Goal: Task Accomplishment & Management: Manage account settings

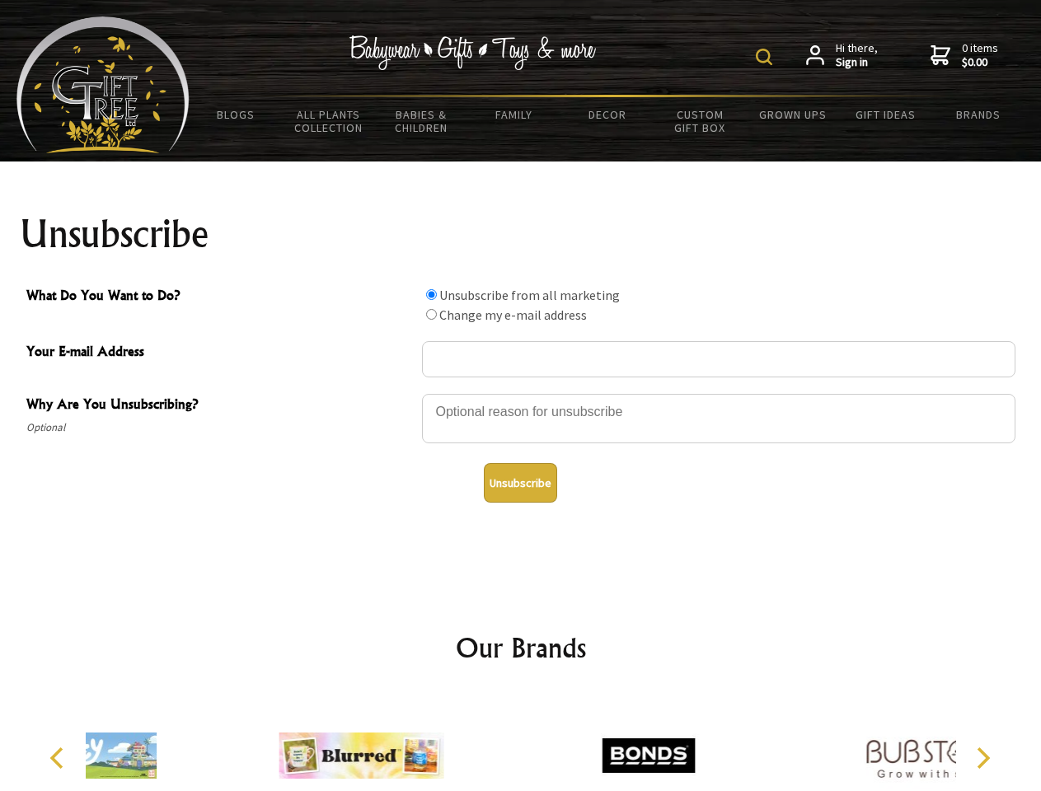
click at [767, 57] on img at bounding box center [764, 57] width 16 height 16
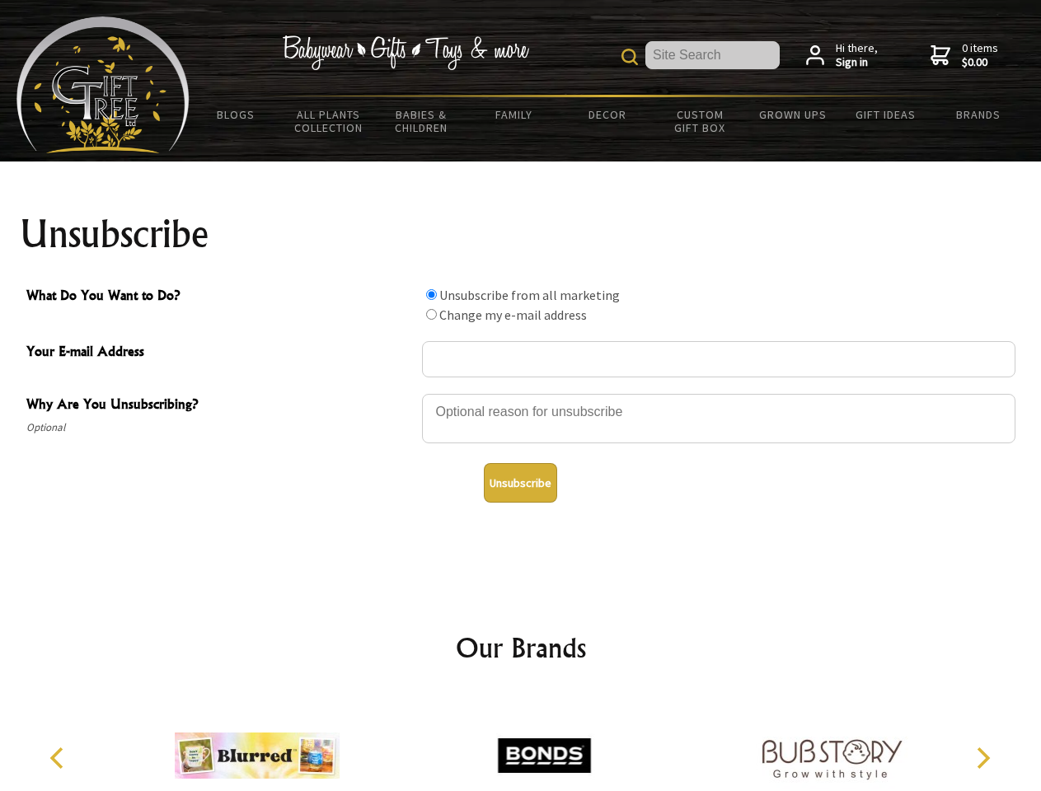
click at [521, 393] on div at bounding box center [718, 421] width 593 height 58
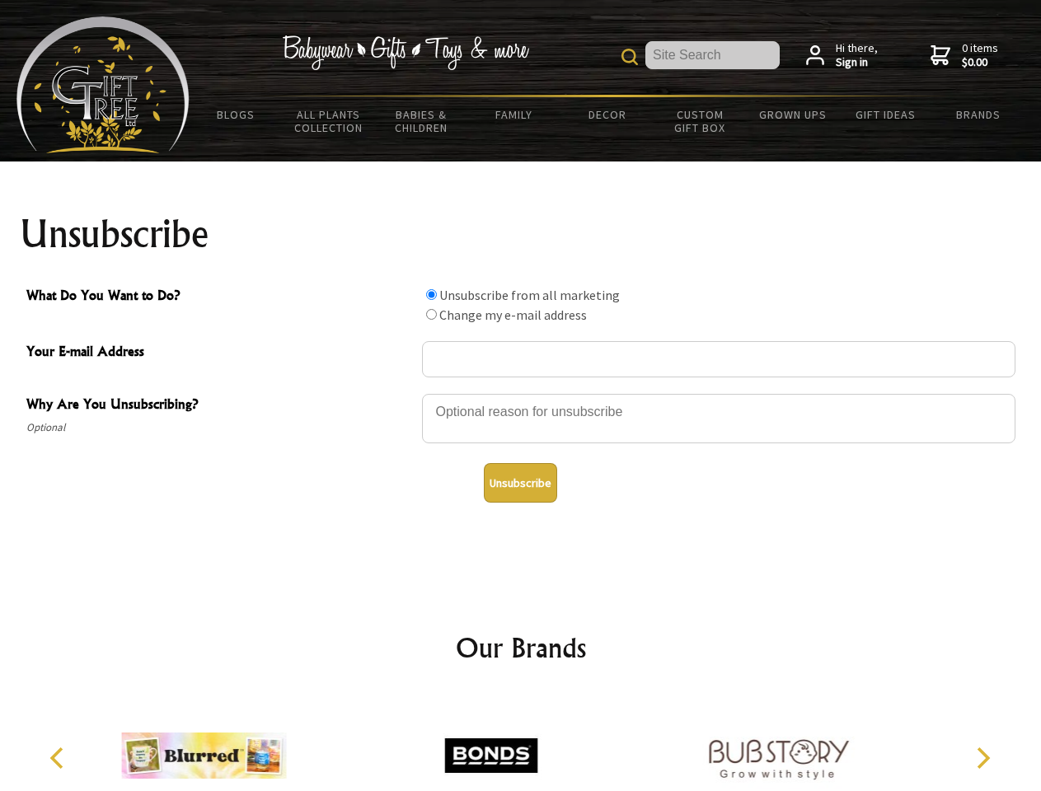
click at [431, 294] on input "What Do You Want to Do?" at bounding box center [431, 294] width 11 height 11
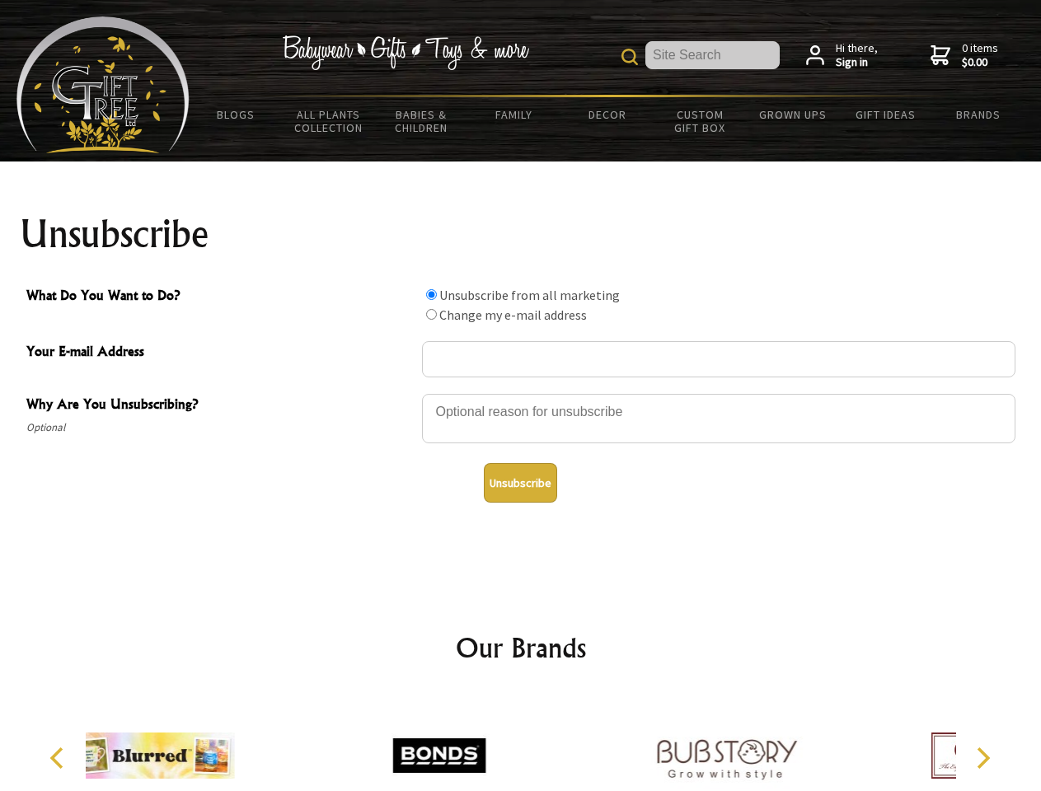
click at [431, 314] on input "What Do You Want to Do?" at bounding box center [431, 314] width 11 height 11
radio input "true"
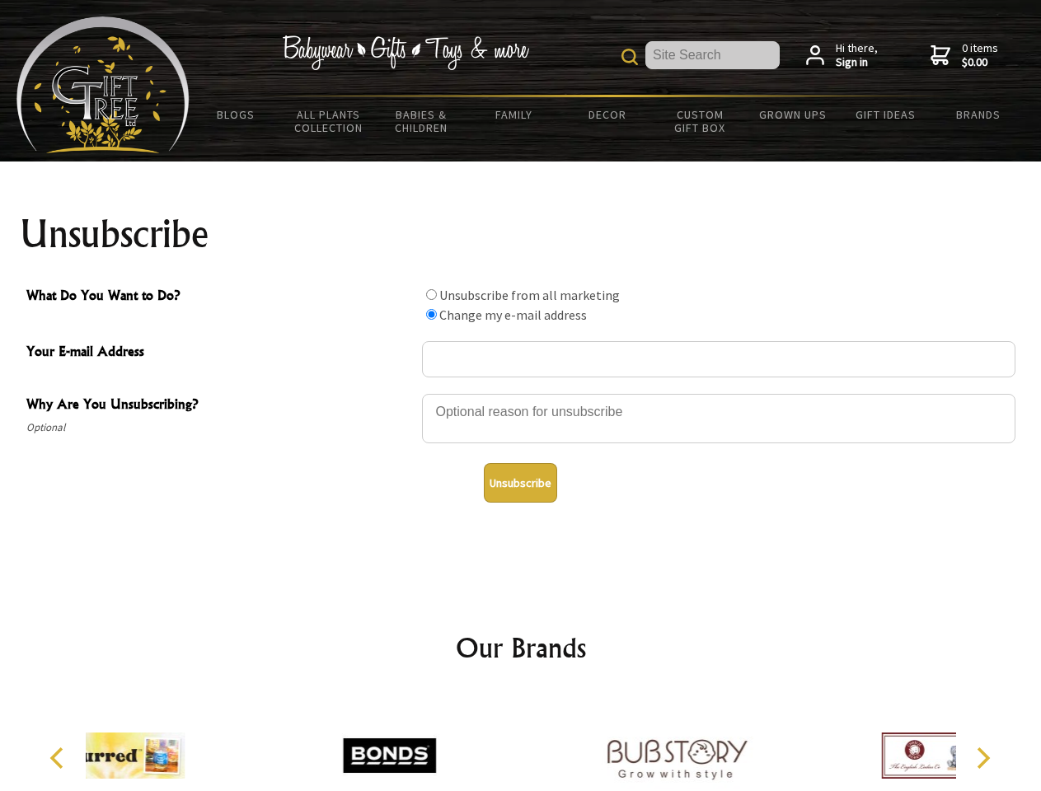
click at [520, 483] on button "Unsubscribe" at bounding box center [520, 483] width 73 height 40
